Goal: Information Seeking & Learning: Learn about a topic

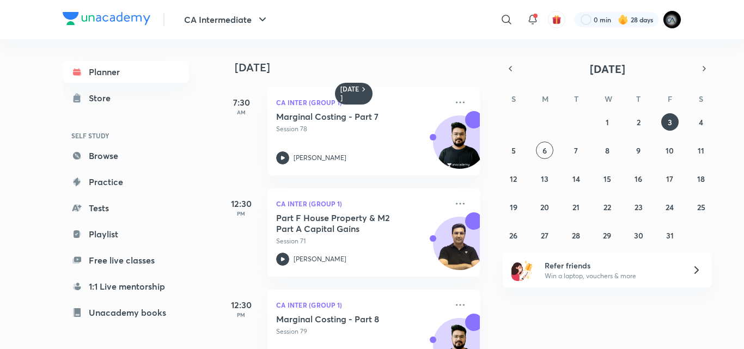
scroll to position [259, 0]
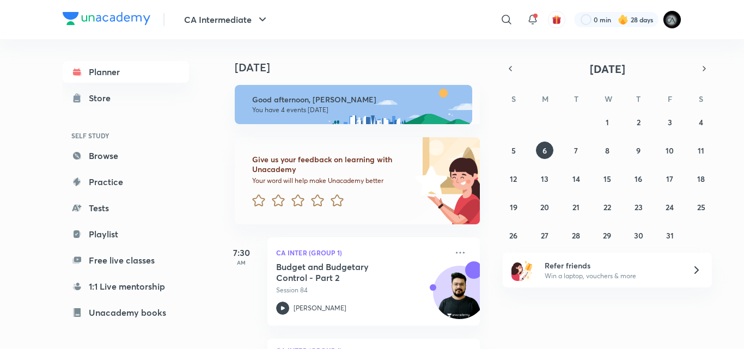
scroll to position [264, 0]
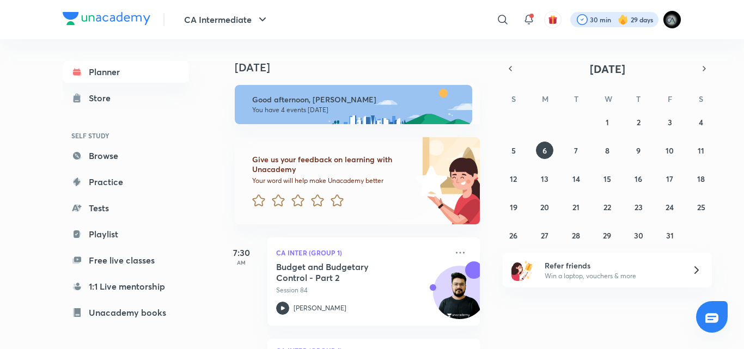
click at [603, 21] on div at bounding box center [615, 19] width 88 height 15
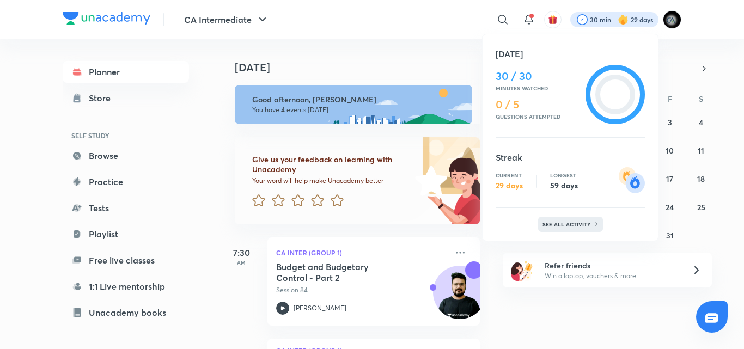
click at [555, 221] on p "See all activity" at bounding box center [568, 224] width 51 height 7
